Goal: Navigation & Orientation: Find specific page/section

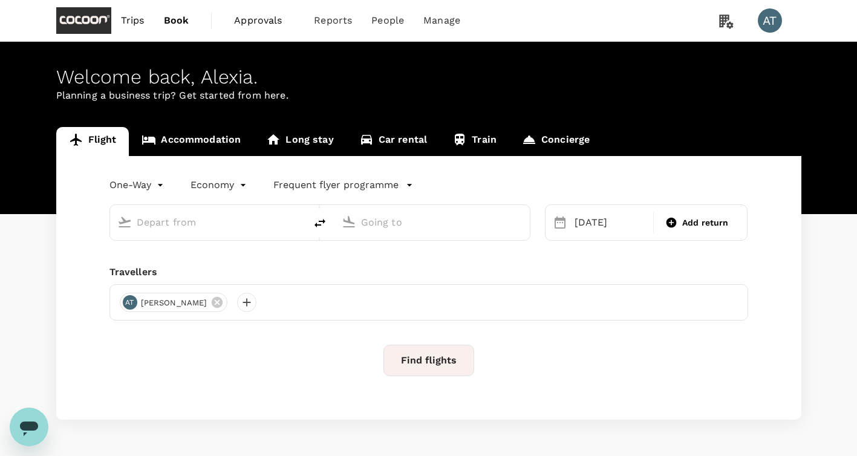
type input "[GEOGRAPHIC_DATA], [GEOGRAPHIC_DATA] (any)"
type input "Kansai Intl (KIX)"
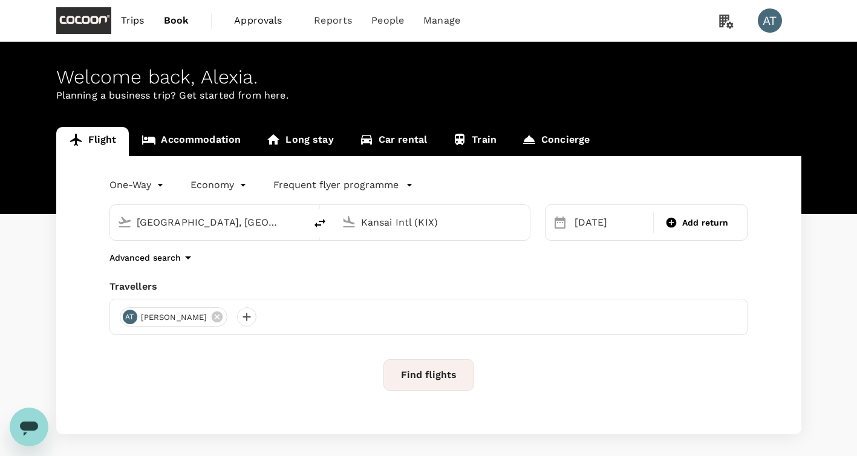
click at [260, 25] on span "Approvals" at bounding box center [264, 20] width 61 height 15
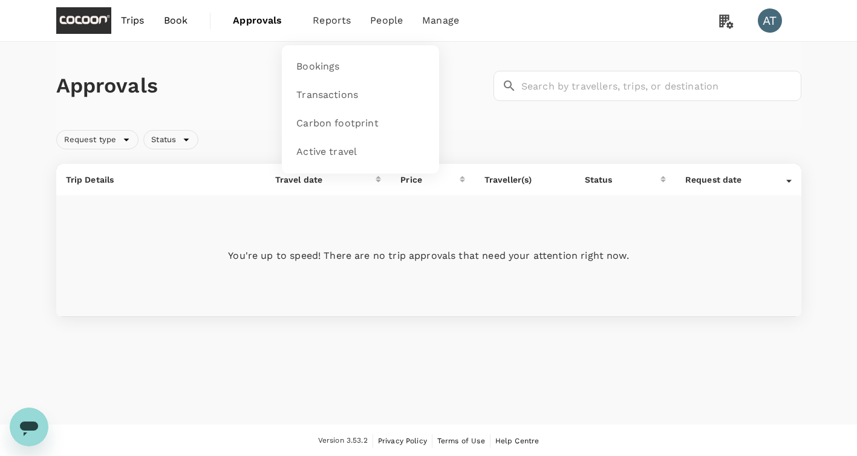
click at [337, 16] on span "Reports" at bounding box center [332, 20] width 38 height 15
click at [319, 57] on link "Bookings" at bounding box center [360, 67] width 143 height 28
click at [332, 24] on span "Reports" at bounding box center [332, 20] width 38 height 15
click at [327, 21] on span "Reports" at bounding box center [332, 20] width 38 height 15
click at [246, 30] on span "Approvals 0" at bounding box center [263, 20] width 61 height 19
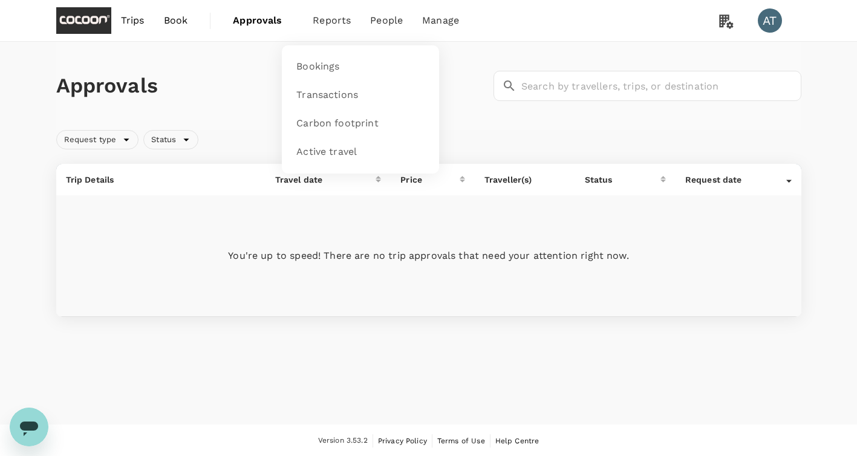
click at [357, 13] on li "Reports" at bounding box center [331, 20] width 57 height 41
click at [339, 20] on span "Reports" at bounding box center [332, 20] width 38 height 15
click at [333, 66] on span "Bookings" at bounding box center [317, 67] width 43 height 14
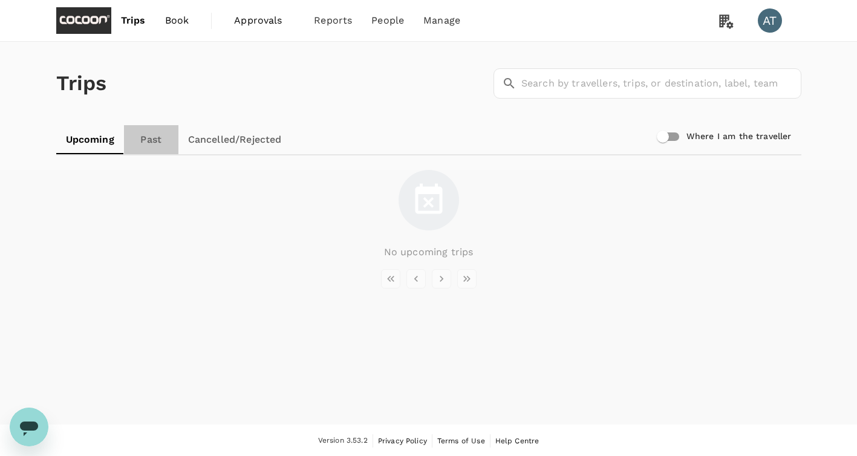
click at [156, 152] on link "Past" at bounding box center [151, 139] width 54 height 29
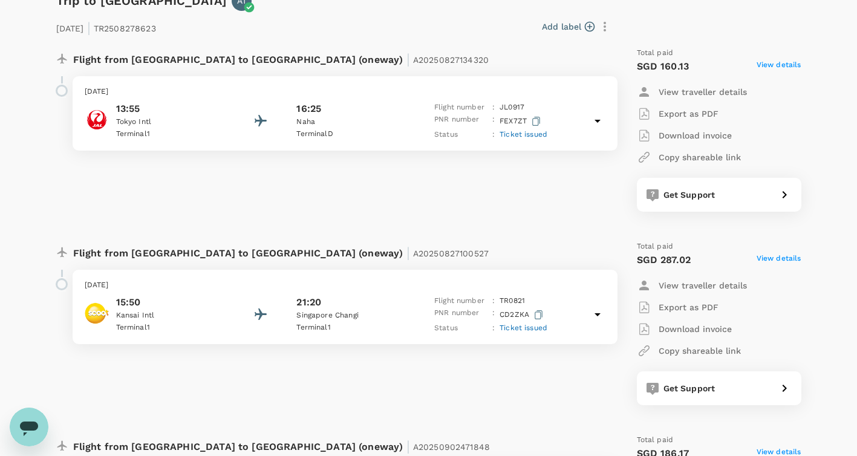
scroll to position [175, 0]
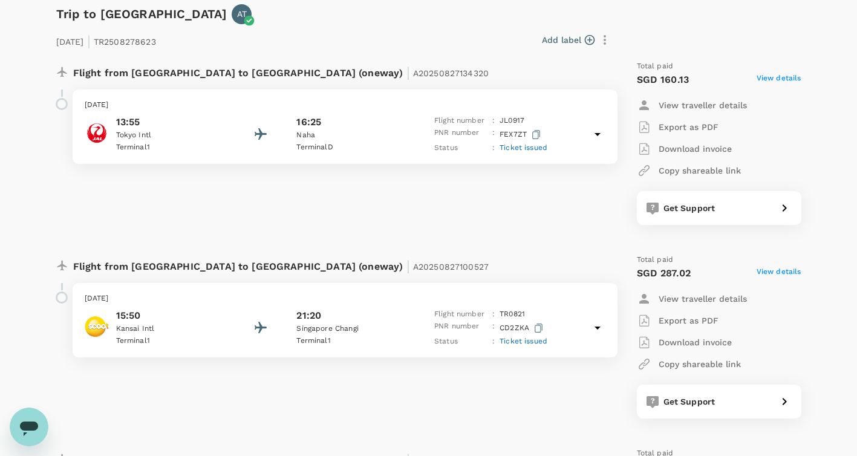
click at [598, 134] on icon at bounding box center [598, 134] width 6 height 3
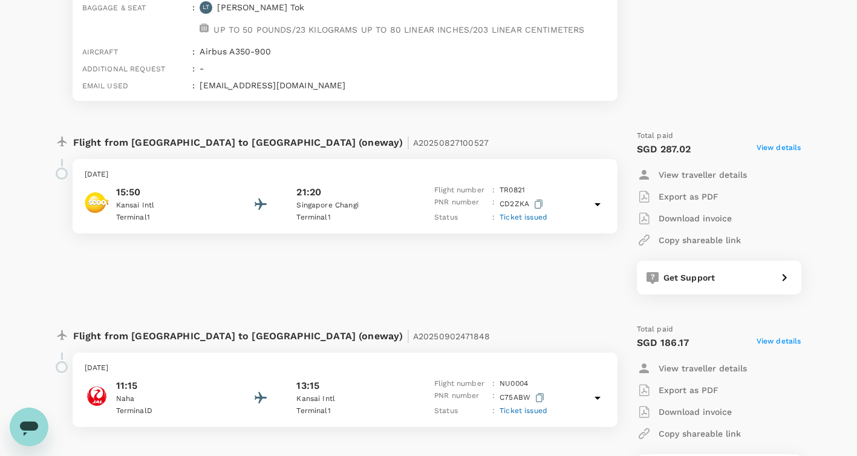
scroll to position [456, 0]
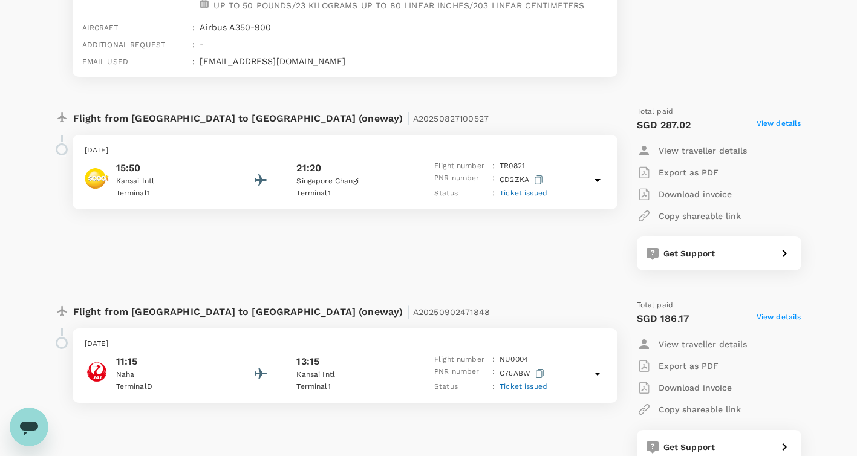
click at [601, 183] on icon at bounding box center [598, 180] width 15 height 15
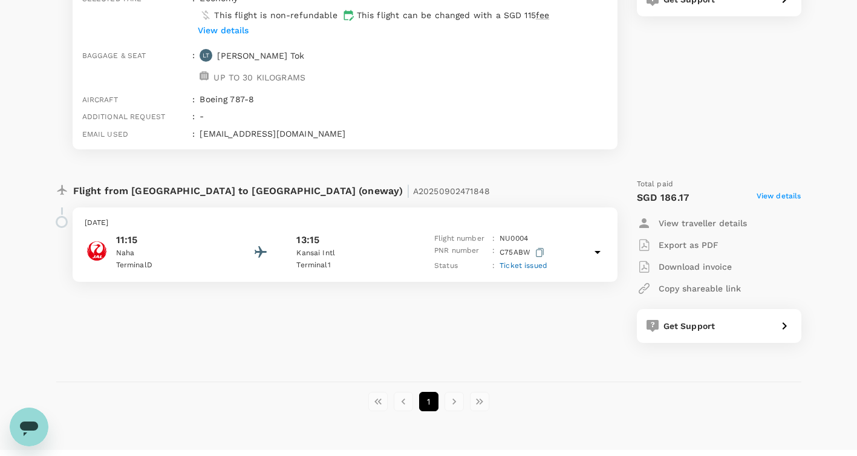
scroll to position [713, 0]
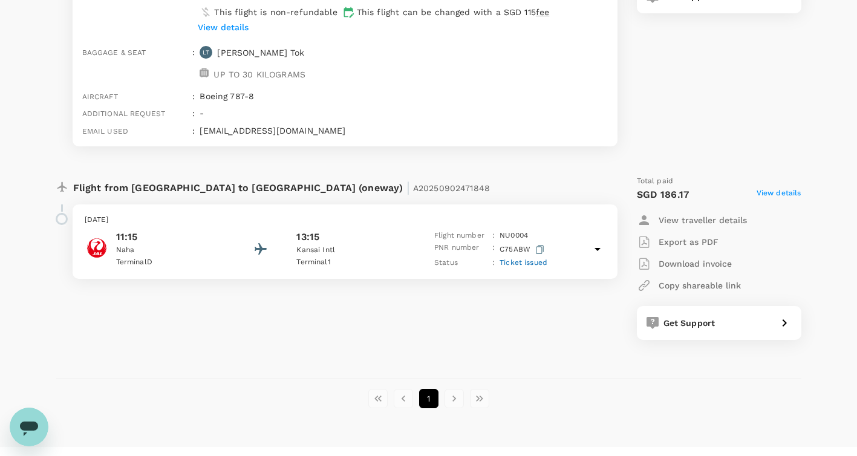
click at [453, 404] on li "pagination navigation" at bounding box center [454, 398] width 25 height 19
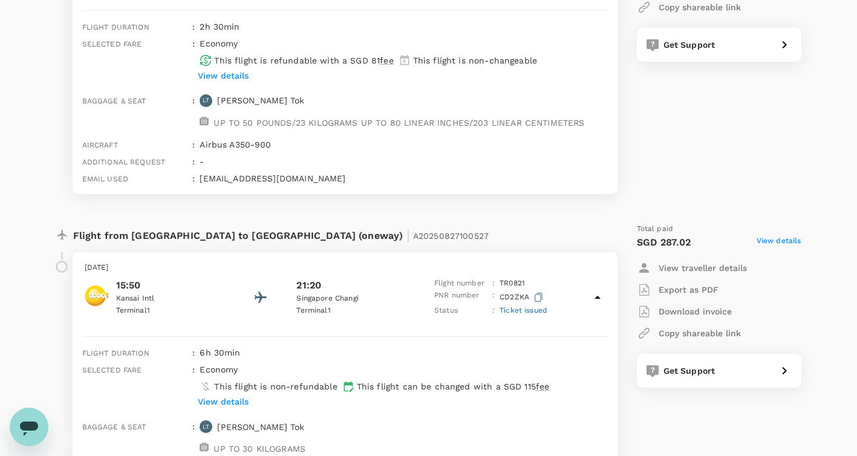
scroll to position [378, 0]
